Goal: Navigation & Orientation: Find specific page/section

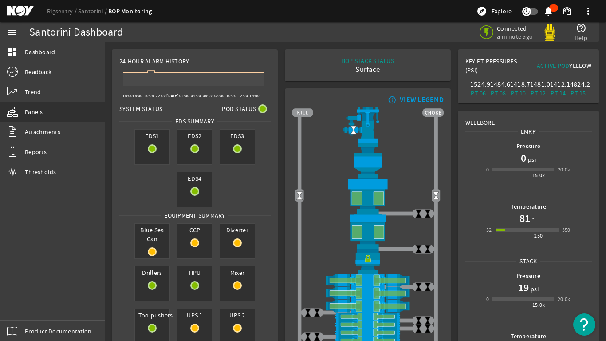
scroll to position [44, 0]
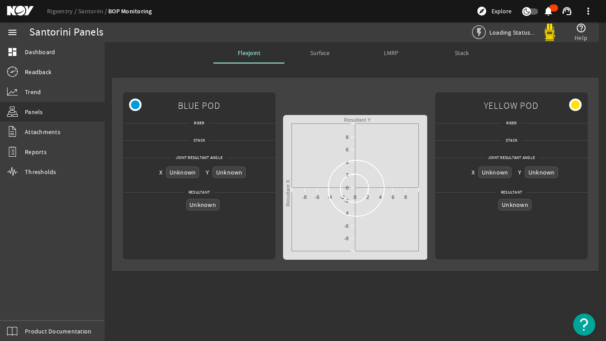
click at [477, 51] on div "Stack" at bounding box center [461, 52] width 71 height 21
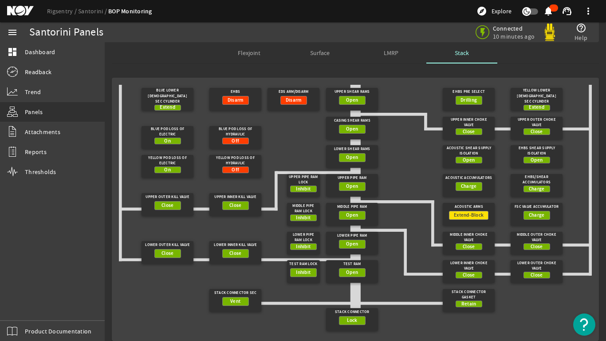
click at [388, 53] on span "LMRP" at bounding box center [391, 53] width 15 height 6
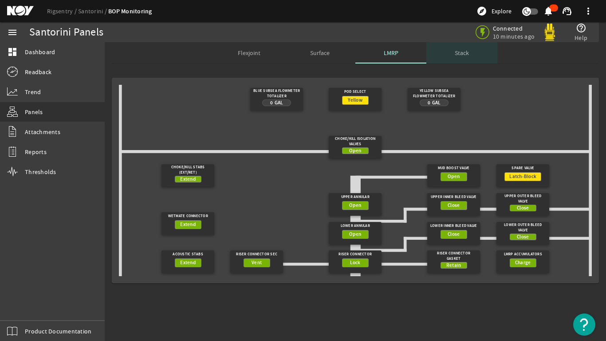
click at [482, 56] on div "Stack" at bounding box center [461, 52] width 71 height 21
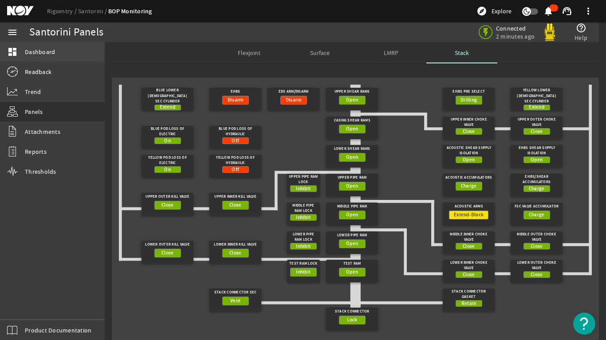
click at [24, 49] on link "dashboard Dashboard" at bounding box center [52, 52] width 105 height 20
